Goal: Find specific page/section: Find specific page/section

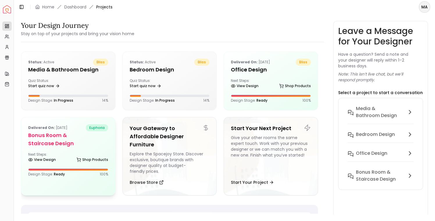
click at [74, 148] on div "Delivered on: Aug 18, 2024 euphoria Bonus Room & Staircase Design Next Steps: V…" at bounding box center [68, 150] width 94 height 66
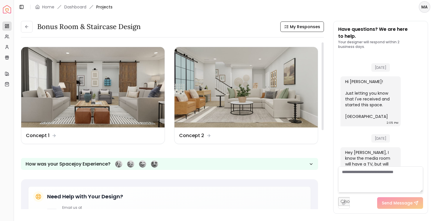
scroll to position [584, 0]
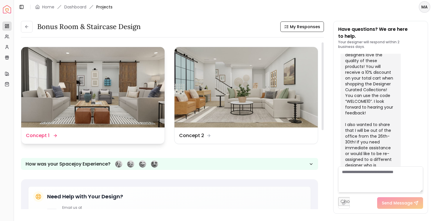
click at [112, 88] on img at bounding box center [92, 87] width 143 height 80
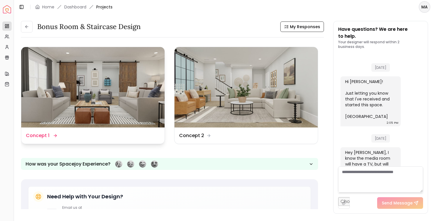
scroll to position [584, 0]
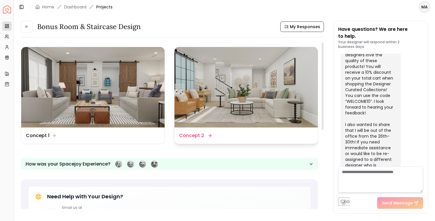
click at [241, 91] on img at bounding box center [245, 87] width 143 height 80
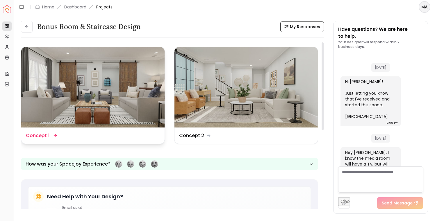
scroll to position [584, 0]
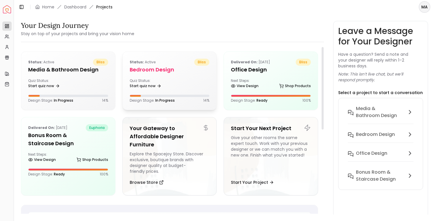
click at [168, 78] on div "Status: active bliss Bedroom Design Quiz Status: Start quiz now Design Stage: I…" at bounding box center [170, 81] width 94 height 58
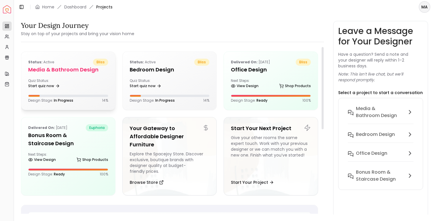
click at [81, 83] on div "Quiz Status: Start quiz now" at bounding box center [68, 84] width 80 height 12
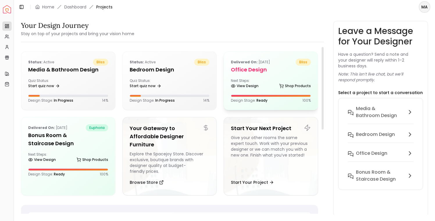
click at [261, 88] on div "View Design Shop Products" at bounding box center [271, 87] width 80 height 6
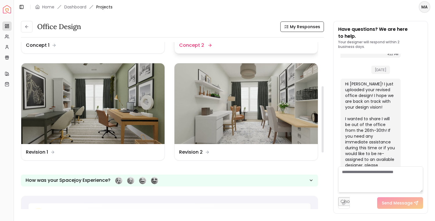
scroll to position [66, 0]
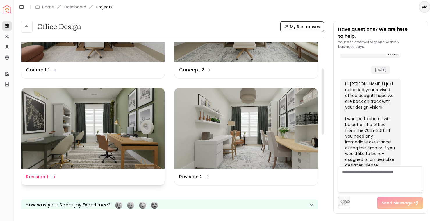
click at [64, 123] on img at bounding box center [92, 128] width 143 height 80
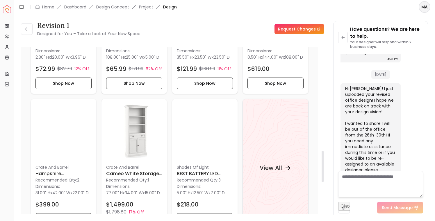
scroll to position [502, 0]
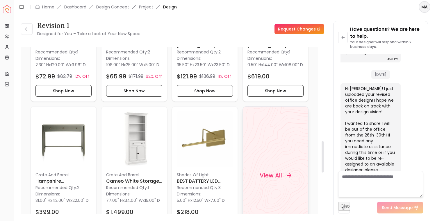
click at [279, 177] on h4 "View All" at bounding box center [270, 175] width 22 height 8
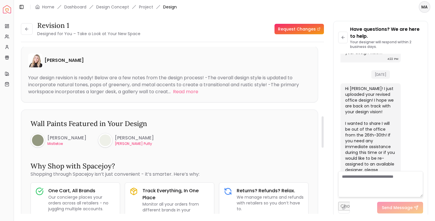
scroll to position [0, 0]
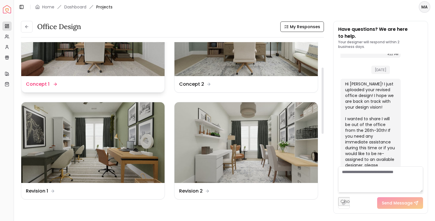
scroll to position [74, 0]
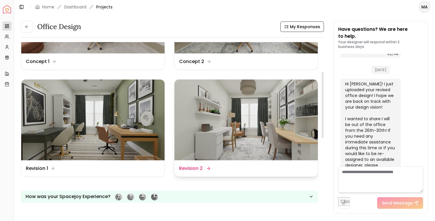
click at [232, 124] on img at bounding box center [245, 120] width 143 height 80
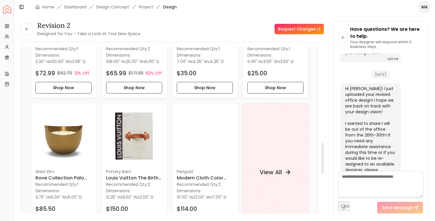
scroll to position [510, 0]
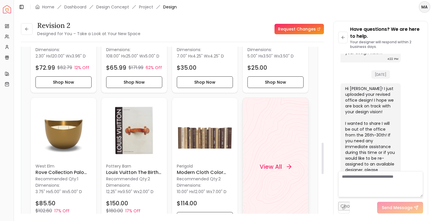
click at [279, 171] on h4 "View All" at bounding box center [270, 166] width 22 height 8
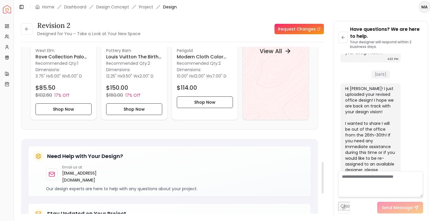
scroll to position [610, 0]
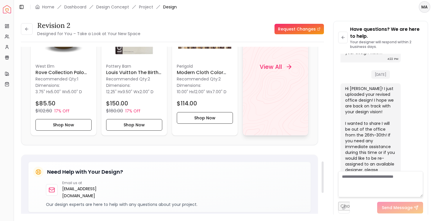
click at [270, 69] on h4 "View All" at bounding box center [270, 66] width 22 height 8
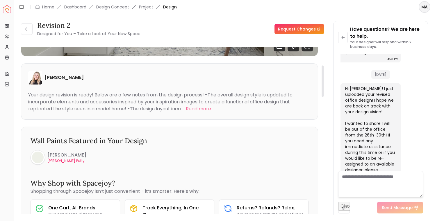
scroll to position [0, 0]
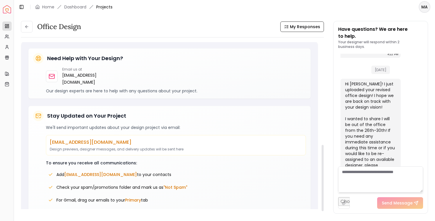
scroll to position [265, 0]
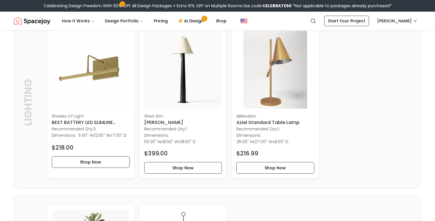
scroll to position [847, 0]
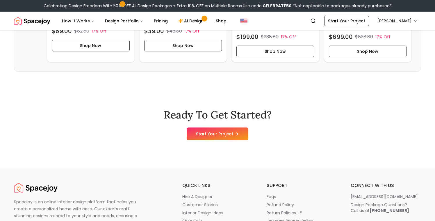
scroll to position [1571, 0]
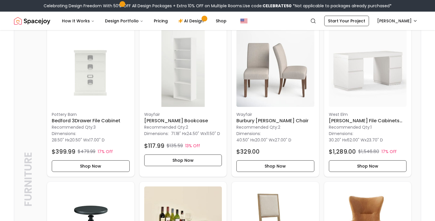
scroll to position [1002, 0]
click at [264, 99] on img at bounding box center [275, 68] width 78 height 78
